Goal: Task Accomplishment & Management: Manage account settings

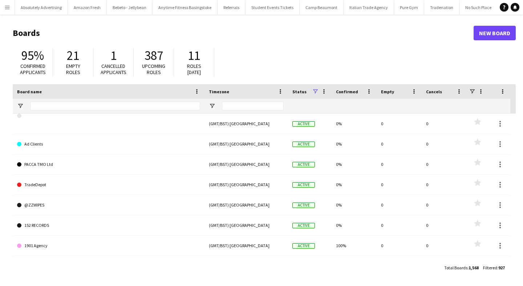
click at [7, 9] on app-icon "Menu" at bounding box center [7, 7] width 6 height 6
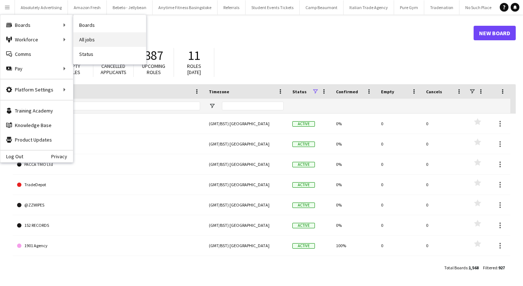
click at [106, 42] on link "All jobs" at bounding box center [109, 39] width 73 height 15
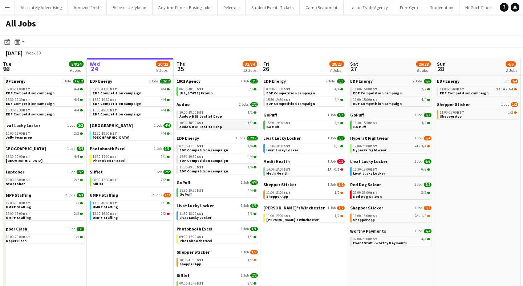
scroll to position [1, 0]
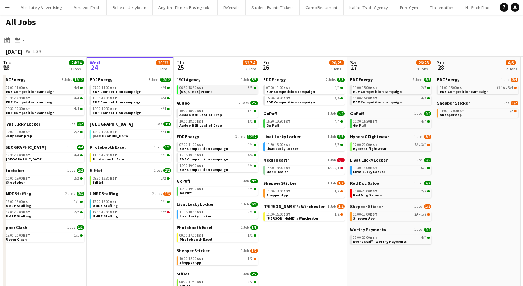
click at [194, 90] on span "[US_STATE] Promo" at bounding box center [195, 91] width 33 height 5
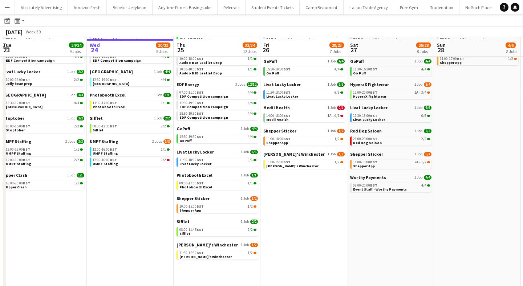
scroll to position [55, 0]
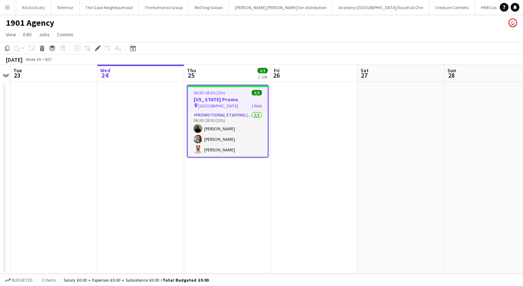
scroll to position [0, 25644]
click at [98, 47] on icon at bounding box center [97, 48] width 4 height 4
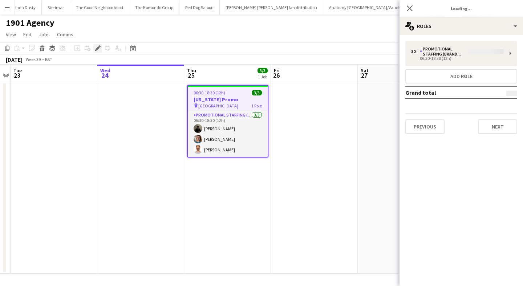
type input "**********"
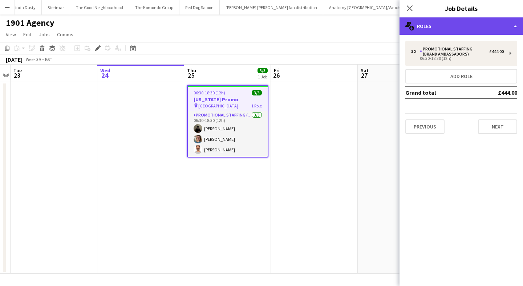
click at [441, 24] on div "multiple-users-add Roles" at bounding box center [460, 25] width 123 height 17
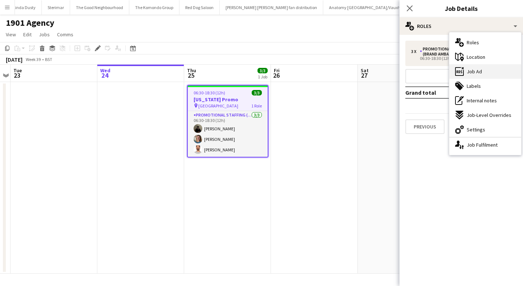
click at [473, 71] on span "Job Ad" at bounding box center [474, 71] width 15 height 7
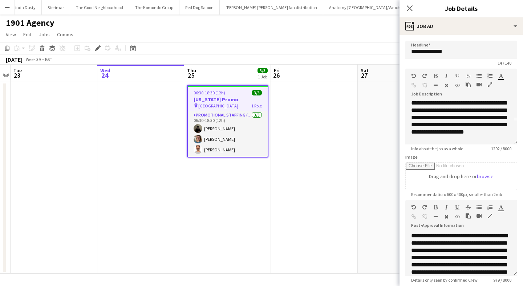
scroll to position [26, 0]
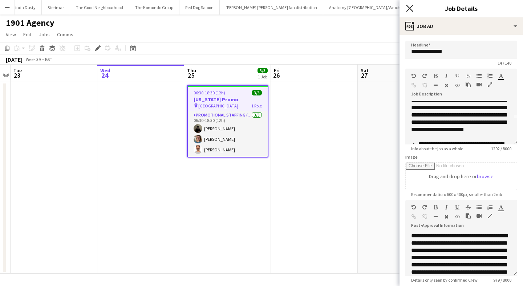
click at [410, 8] on icon "Close pop-in" at bounding box center [409, 8] width 7 height 7
